Goal: Task Accomplishment & Management: Manage account settings

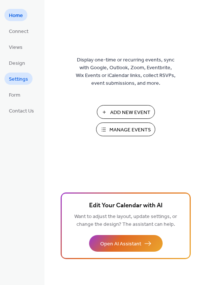
click at [21, 81] on span "Settings" at bounding box center [18, 80] width 19 height 8
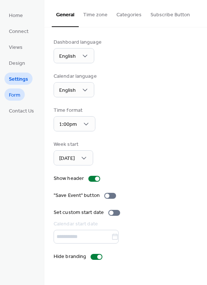
click at [13, 96] on span "Form" at bounding box center [14, 95] width 11 height 8
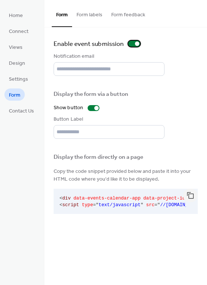
click at [131, 44] on div at bounding box center [134, 44] width 12 height 6
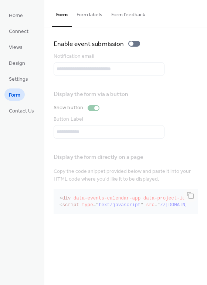
click at [91, 111] on div "Display the form via a button Show button Button Label" at bounding box center [126, 112] width 144 height 54
click at [108, 111] on div "Display the form via a button Show button Button Label" at bounding box center [126, 112] width 144 height 54
click at [88, 14] on button "Form labels" at bounding box center [89, 13] width 35 height 26
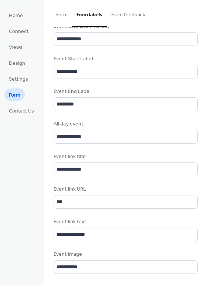
scroll to position [347, 0]
click at [133, 13] on button "Form feedback" at bounding box center [128, 13] width 43 height 26
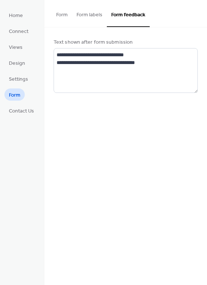
click at [64, 14] on button "Form" at bounding box center [62, 13] width 20 height 26
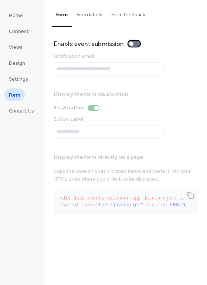
click at [135, 44] on div at bounding box center [134, 44] width 12 height 6
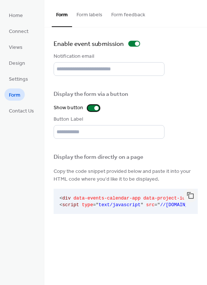
click at [93, 110] on div at bounding box center [94, 108] width 12 height 6
click at [131, 46] on div at bounding box center [134, 44] width 12 height 6
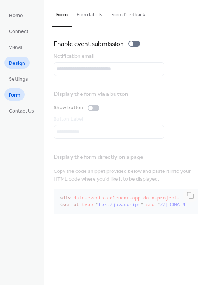
click at [22, 63] on span "Design" at bounding box center [17, 64] width 16 height 8
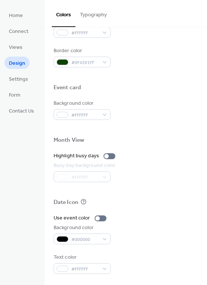
scroll to position [317, 0]
click at [26, 79] on span "Settings" at bounding box center [18, 80] width 19 height 8
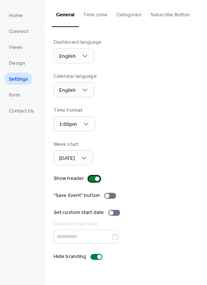
click at [93, 179] on div at bounding box center [95, 179] width 12 height 6
click at [93, 179] on div at bounding box center [91, 179] width 4 height 4
click at [20, 46] on span "Views" at bounding box center [16, 48] width 14 height 8
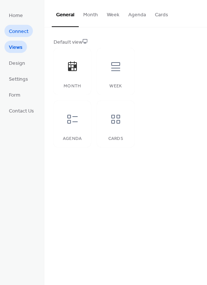
click at [18, 30] on span "Connect" at bounding box center [19, 32] width 20 height 8
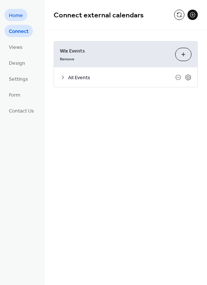
click at [17, 17] on span "Home" at bounding box center [16, 16] width 14 height 8
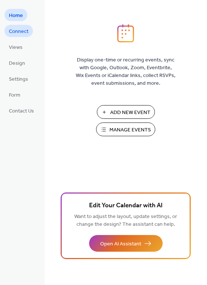
click at [15, 29] on span "Connect" at bounding box center [19, 32] width 20 height 8
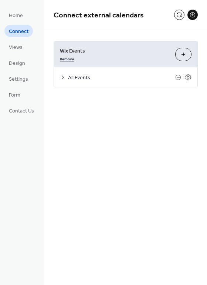
click at [66, 58] on link "Remove" at bounding box center [67, 58] width 14 height 8
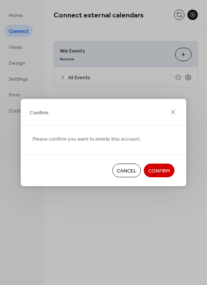
drag, startPoint x: 86, startPoint y: 215, endPoint x: 100, endPoint y: 203, distance: 18.9
click at [87, 215] on div "Confirm Please confirm you want to delete this account. Cancel Confirm" at bounding box center [103, 142] width 207 height 285
click at [120, 171] on span "Cancel" at bounding box center [127, 171] width 20 height 8
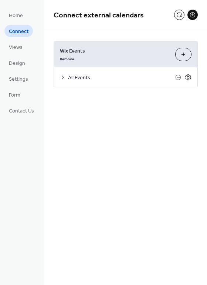
click at [189, 76] on icon at bounding box center [188, 77] width 3 height 3
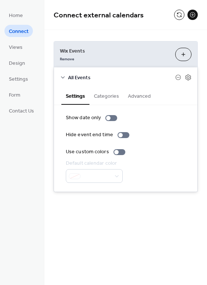
click at [113, 96] on button "Categories" at bounding box center [107, 95] width 34 height 17
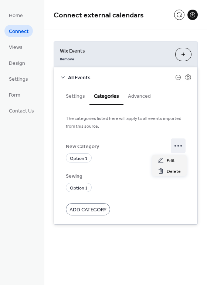
click at [178, 147] on icon at bounding box center [179, 146] width 12 height 12
click at [166, 170] on div "Delete" at bounding box center [169, 171] width 35 height 11
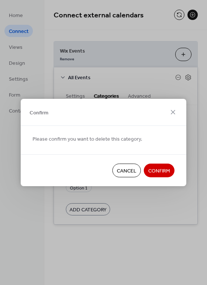
click at [166, 170] on span "Confirm" at bounding box center [159, 171] width 22 height 8
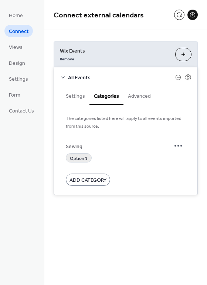
click at [84, 158] on span "Option 1" at bounding box center [79, 159] width 18 height 8
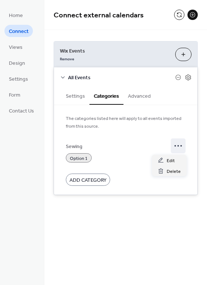
click at [178, 146] on circle at bounding box center [178, 145] width 1 height 1
click at [169, 171] on span "Delete" at bounding box center [174, 172] width 14 height 8
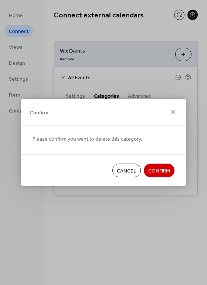
click at [169, 171] on span "Confirm" at bounding box center [159, 171] width 22 height 8
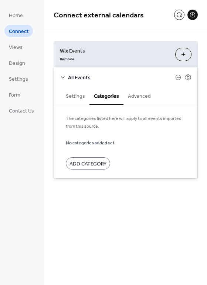
click at [146, 95] on button "Advanced" at bounding box center [140, 95] width 32 height 17
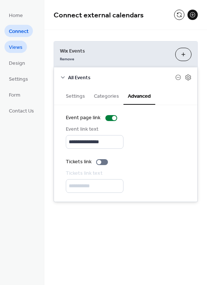
click at [15, 45] on span "Views" at bounding box center [16, 48] width 14 height 8
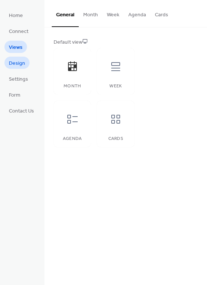
click at [11, 61] on span "Design" at bounding box center [17, 64] width 16 height 8
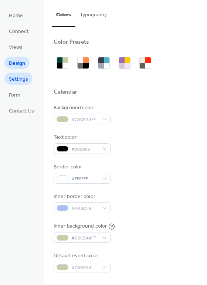
click at [14, 82] on span "Settings" at bounding box center [18, 80] width 19 height 8
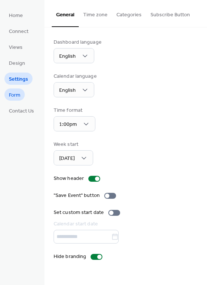
click at [13, 94] on span "Form" at bounding box center [14, 95] width 11 height 8
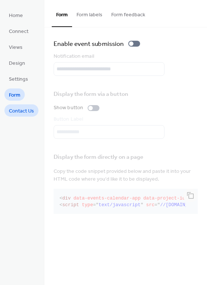
click at [21, 111] on span "Contact Us" at bounding box center [21, 111] width 25 height 8
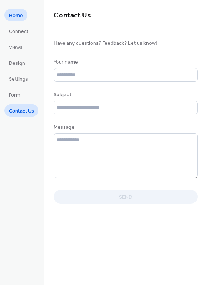
click at [14, 15] on span "Home" at bounding box center [16, 16] width 14 height 8
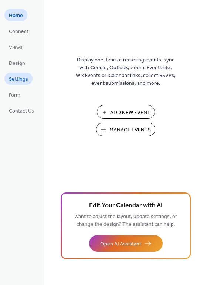
click at [12, 77] on span "Settings" at bounding box center [18, 80] width 19 height 8
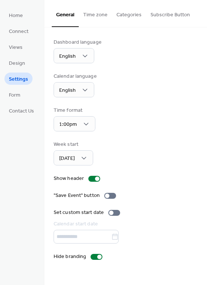
click at [160, 15] on button "Subscribe Button" at bounding box center [170, 13] width 49 height 26
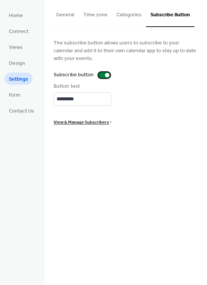
click at [100, 78] on div at bounding box center [105, 75] width 12 height 6
